Goal: Transaction & Acquisition: Purchase product/service

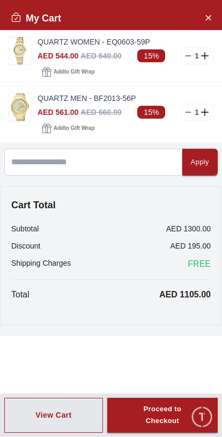
click at [24, 59] on img at bounding box center [19, 50] width 21 height 27
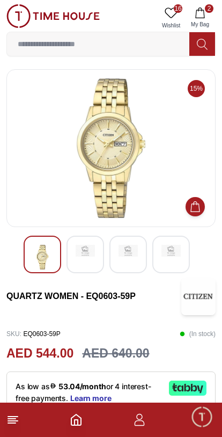
click at [210, 17] on button "2 My Bag" at bounding box center [200, 17] width 31 height 27
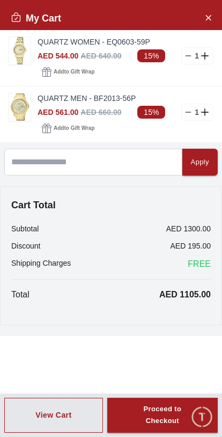
click at [25, 110] on img at bounding box center [19, 106] width 21 height 27
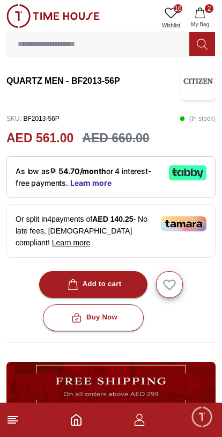
scroll to position [214, 0]
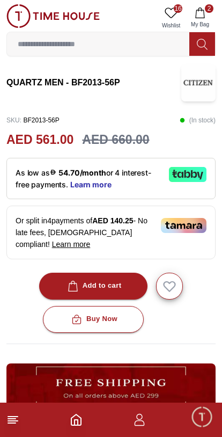
click at [90, 183] on span "Learn more" at bounding box center [90, 185] width 41 height 9
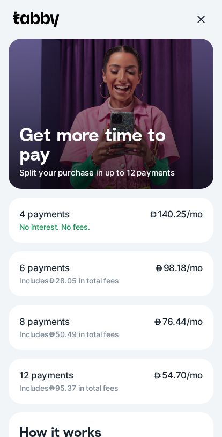
scroll to position [0, 0]
click at [203, 17] on div at bounding box center [201, 20] width 10 height 10
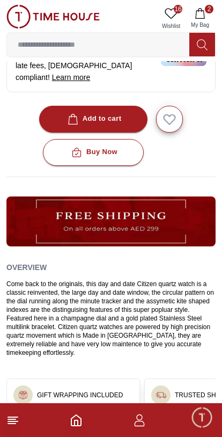
click at [12, 426] on icon at bounding box center [12, 420] width 13 height 13
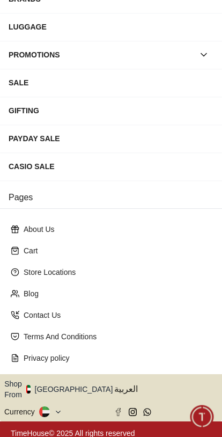
scroll to position [167, 0]
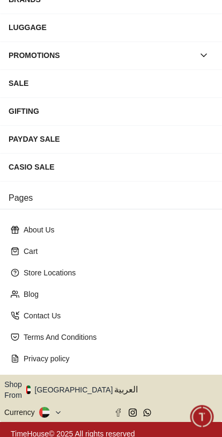
click at [73, 389] on button "Shop From [GEOGRAPHIC_DATA]" at bounding box center [62, 389] width 117 height 21
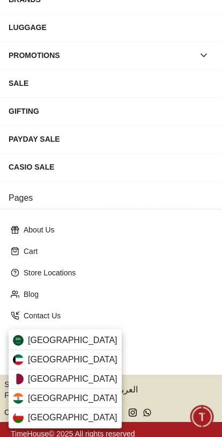
click at [84, 339] on div "[GEOGRAPHIC_DATA]" at bounding box center [65, 340] width 113 height 19
